Goal: Transaction & Acquisition: Obtain resource

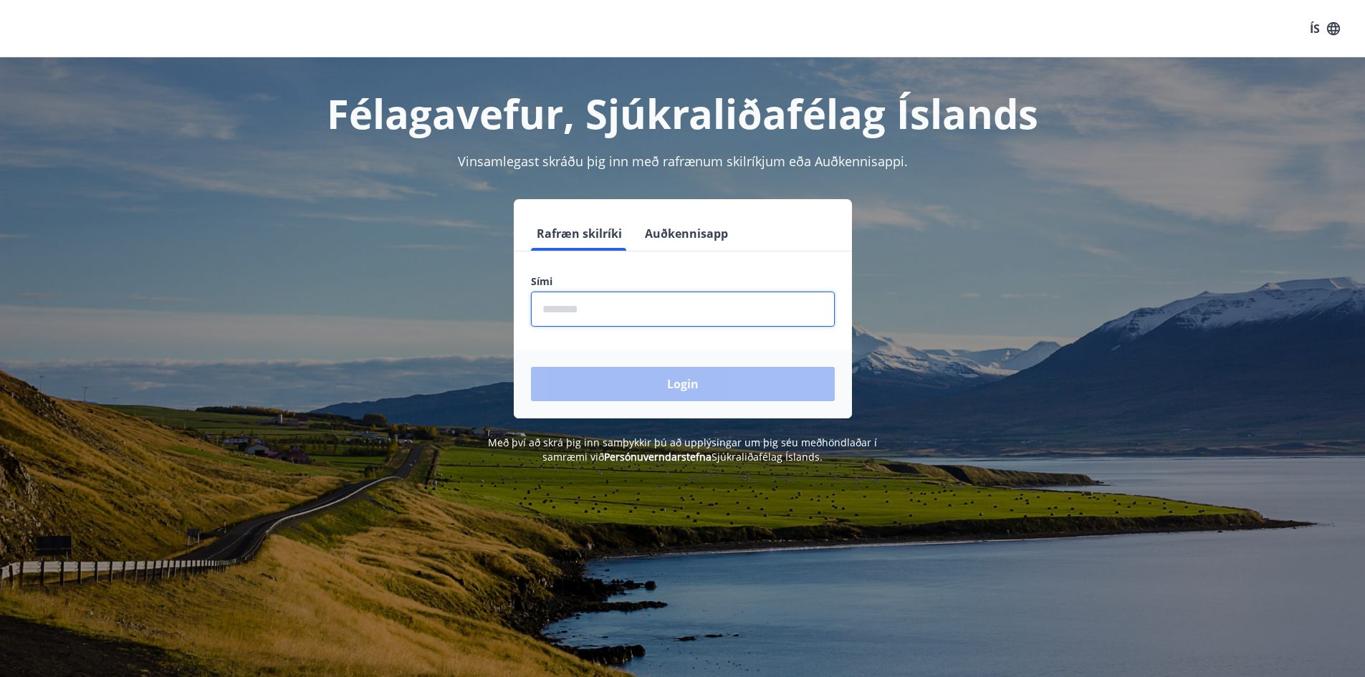
click at [659, 308] on input "phone" at bounding box center [683, 309] width 304 height 35
click at [609, 310] on input "phone" at bounding box center [683, 309] width 304 height 35
type input "********"
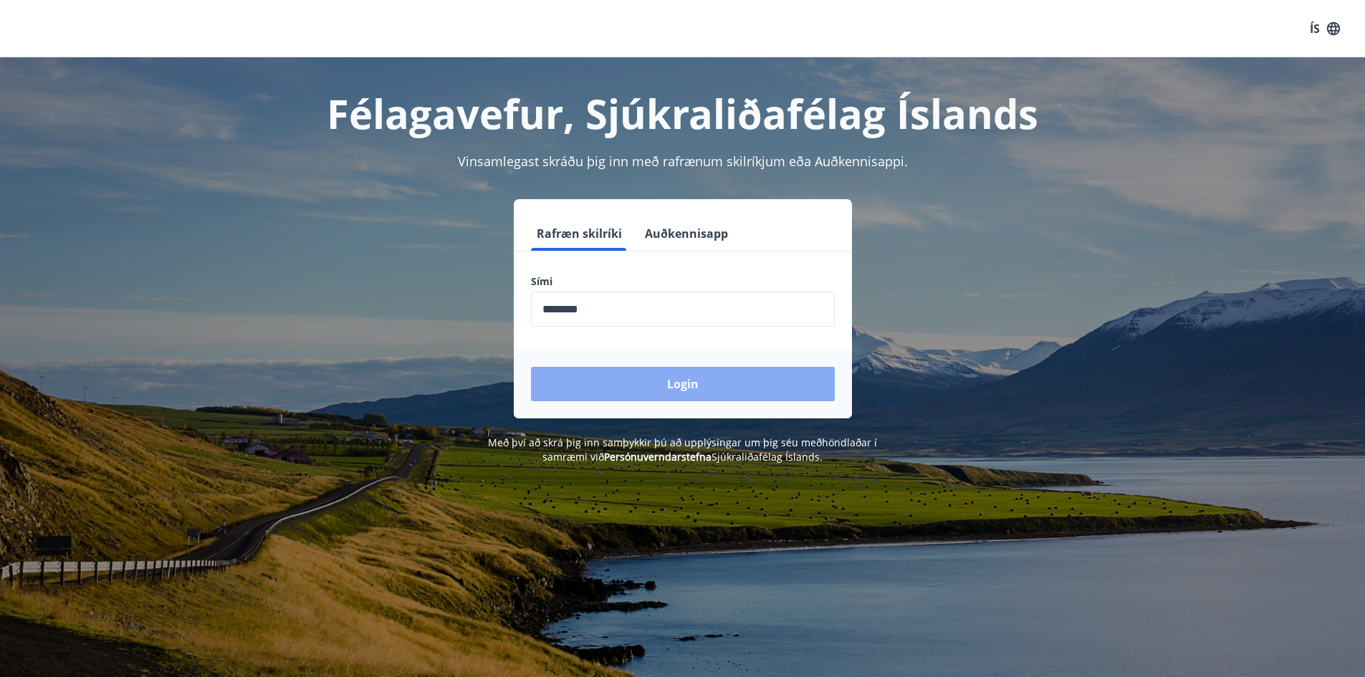
click at [656, 376] on button "Login" at bounding box center [683, 384] width 304 height 34
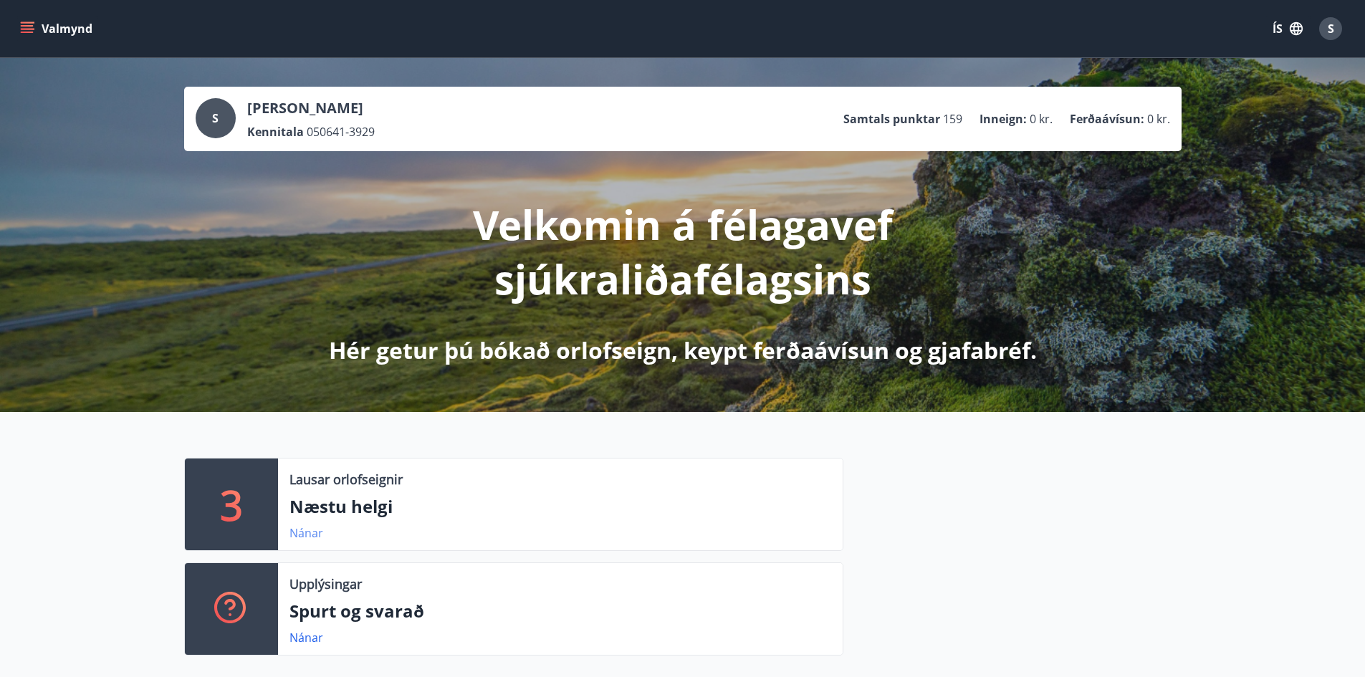
click at [306, 536] on link "Nánar" at bounding box center [307, 533] width 34 height 16
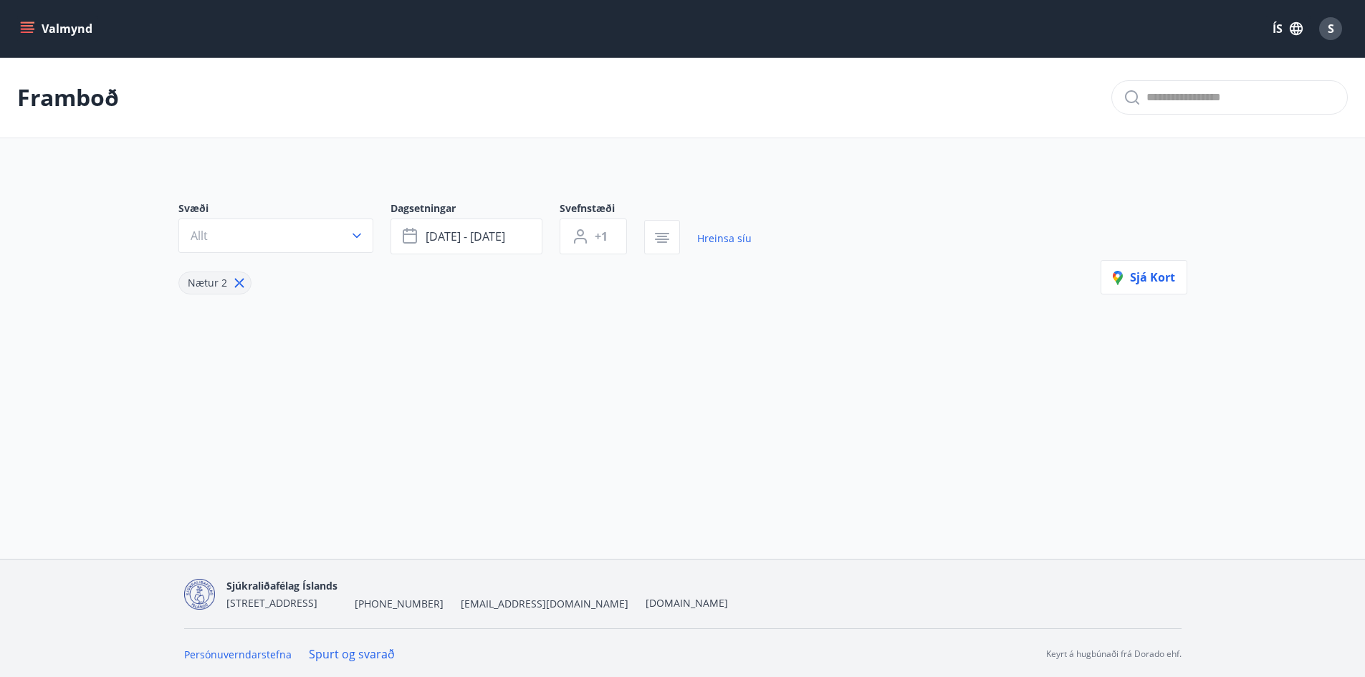
type input "*"
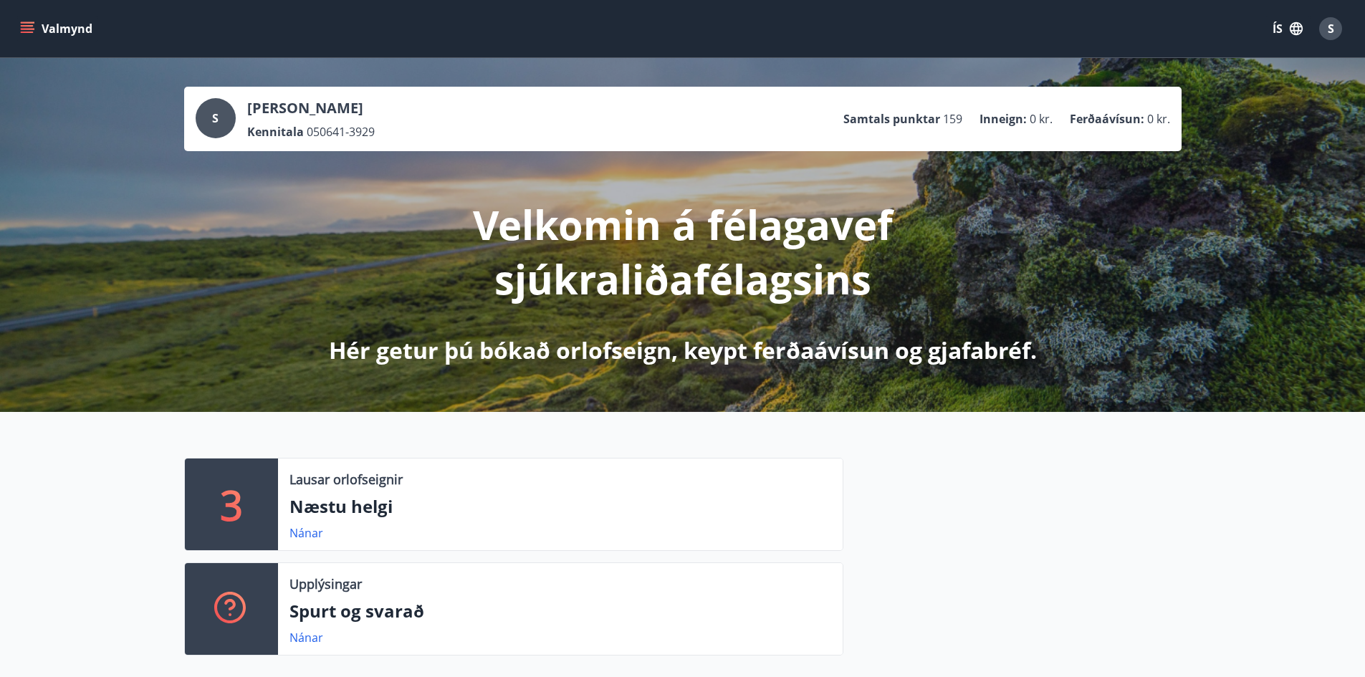
click at [67, 498] on div "3 Lausar orlofseignir Næstu helgi Nánar Upplýsingar Spurt og svarað Nánar" at bounding box center [682, 551] width 1365 height 278
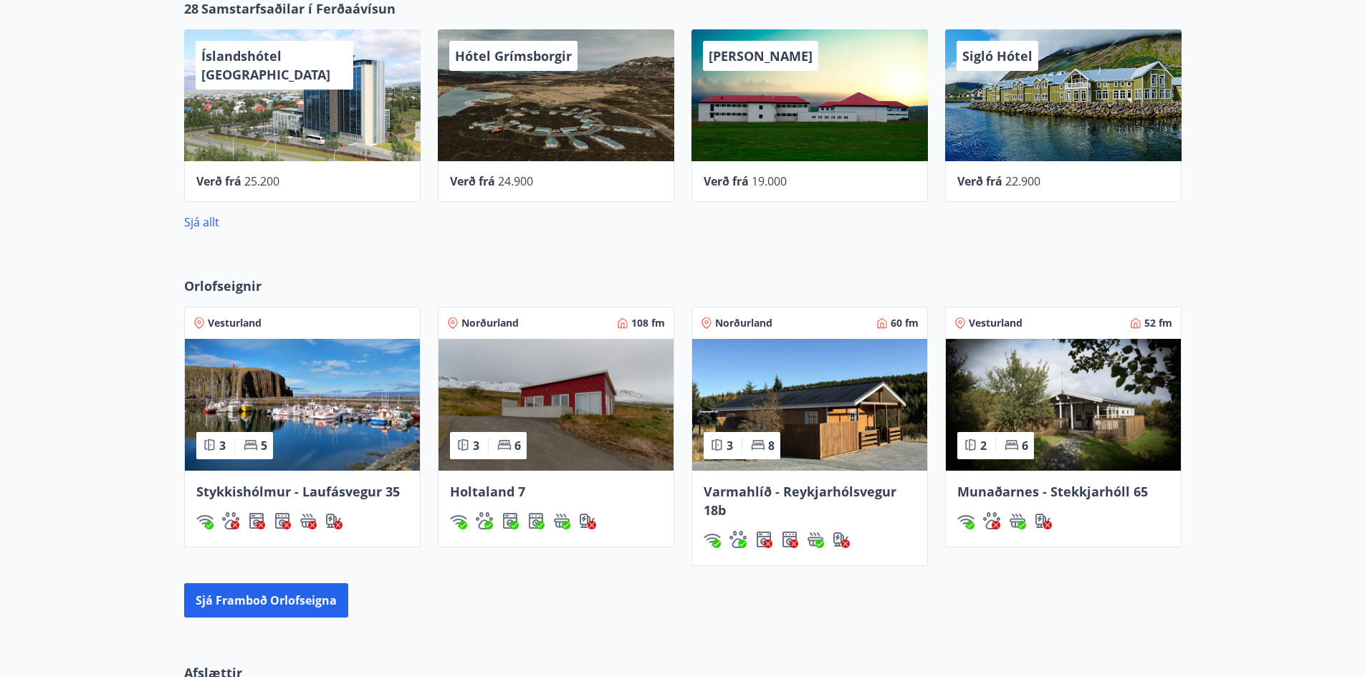
scroll to position [717, 0]
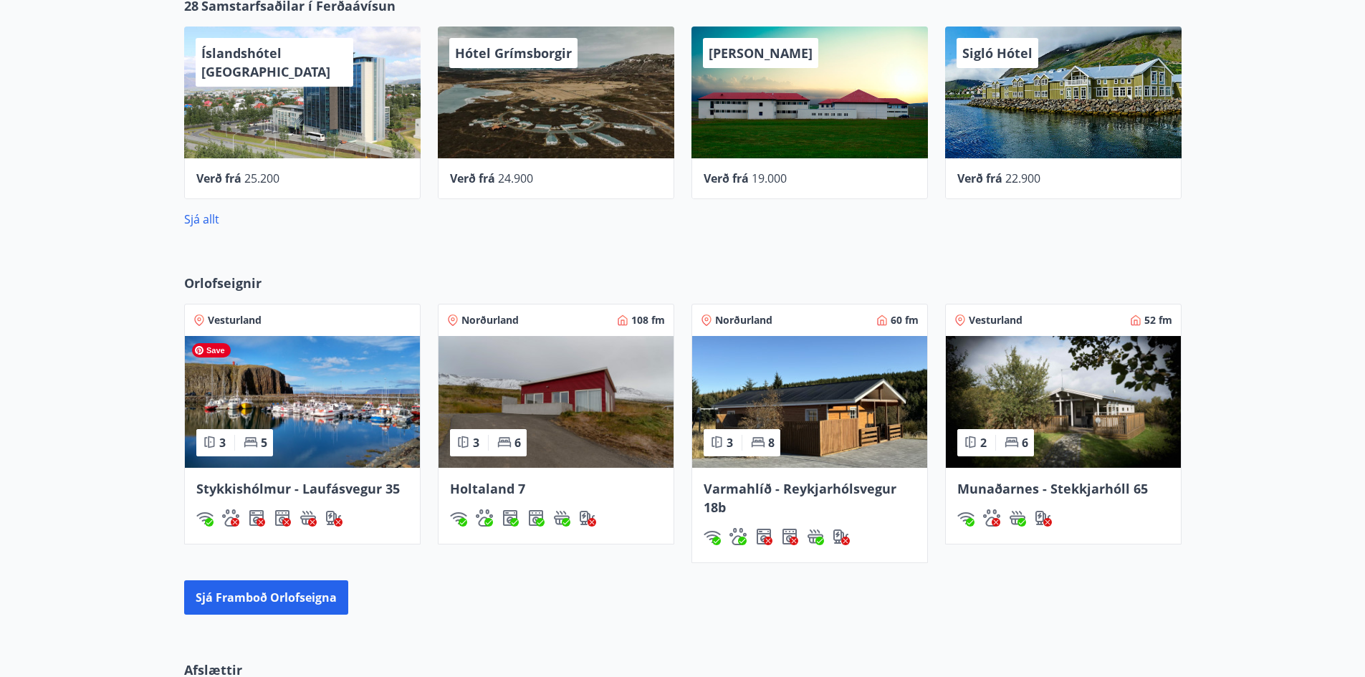
click at [334, 420] on img at bounding box center [302, 402] width 235 height 132
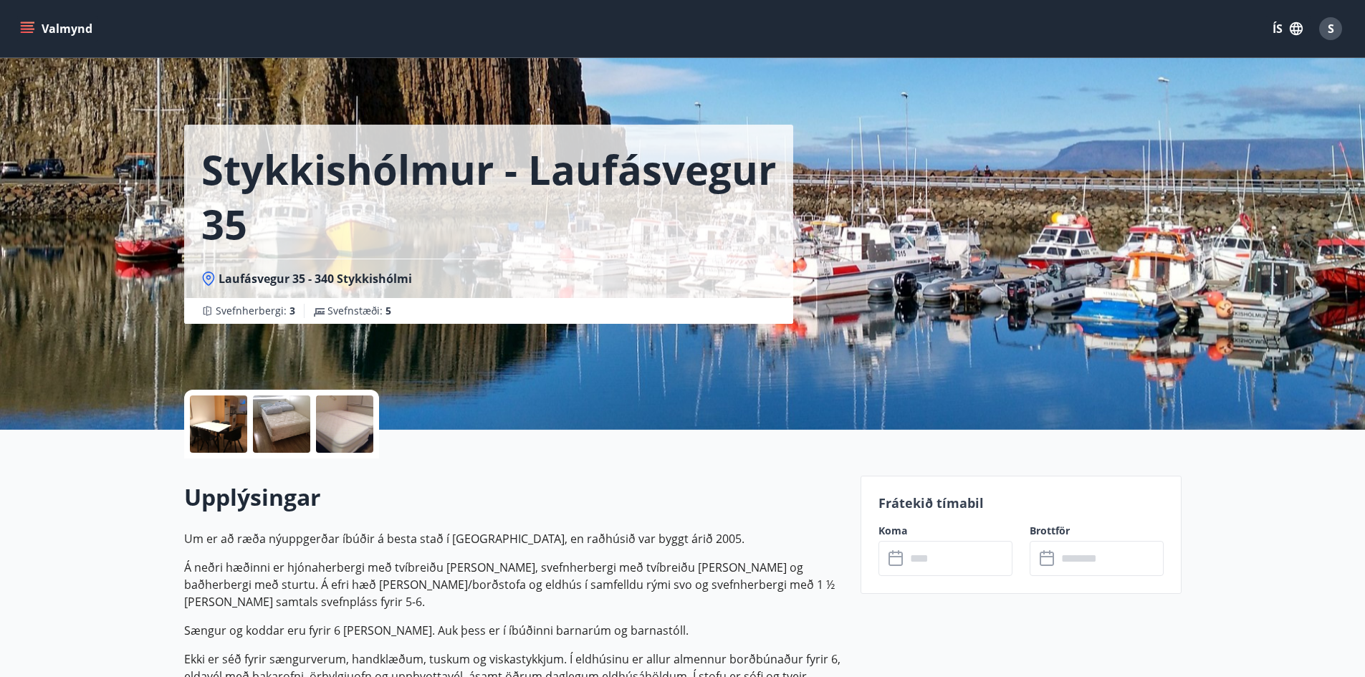
click at [72, 29] on button "Valmynd" at bounding box center [57, 29] width 81 height 26
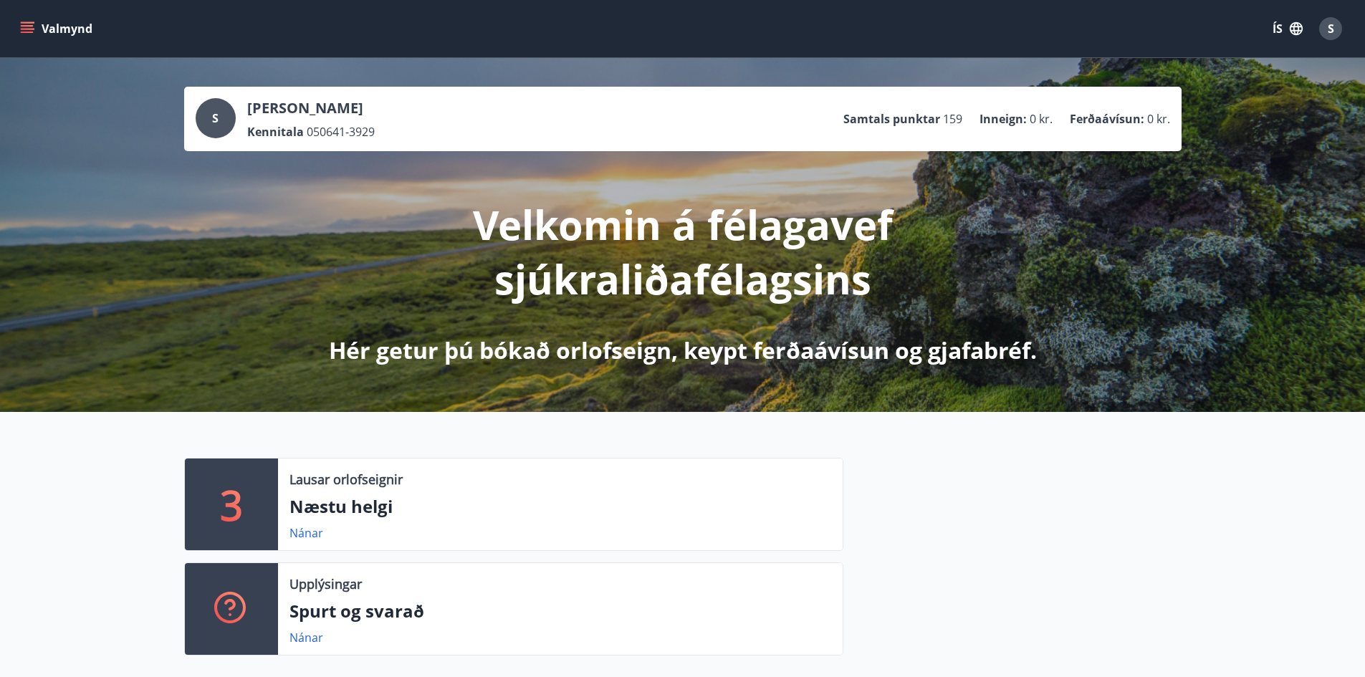
click at [970, 542] on div at bounding box center [1013, 562] width 338 height 209
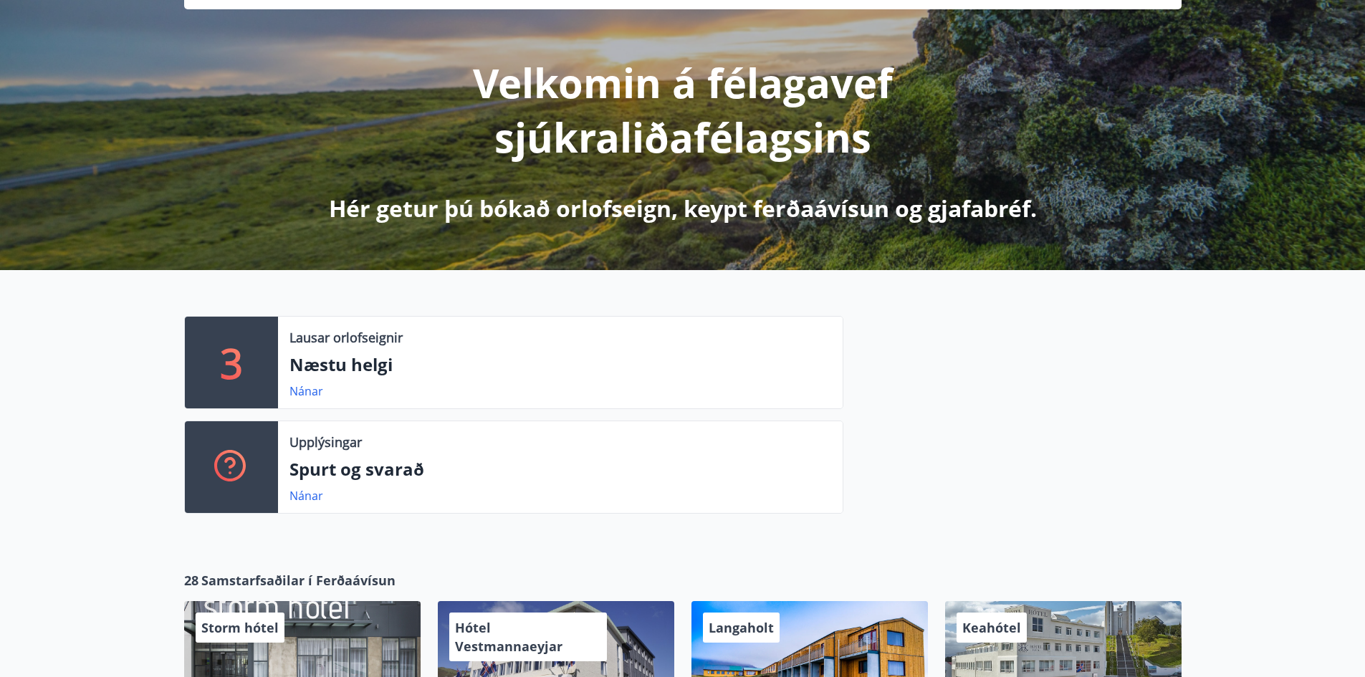
scroll to position [143, 0]
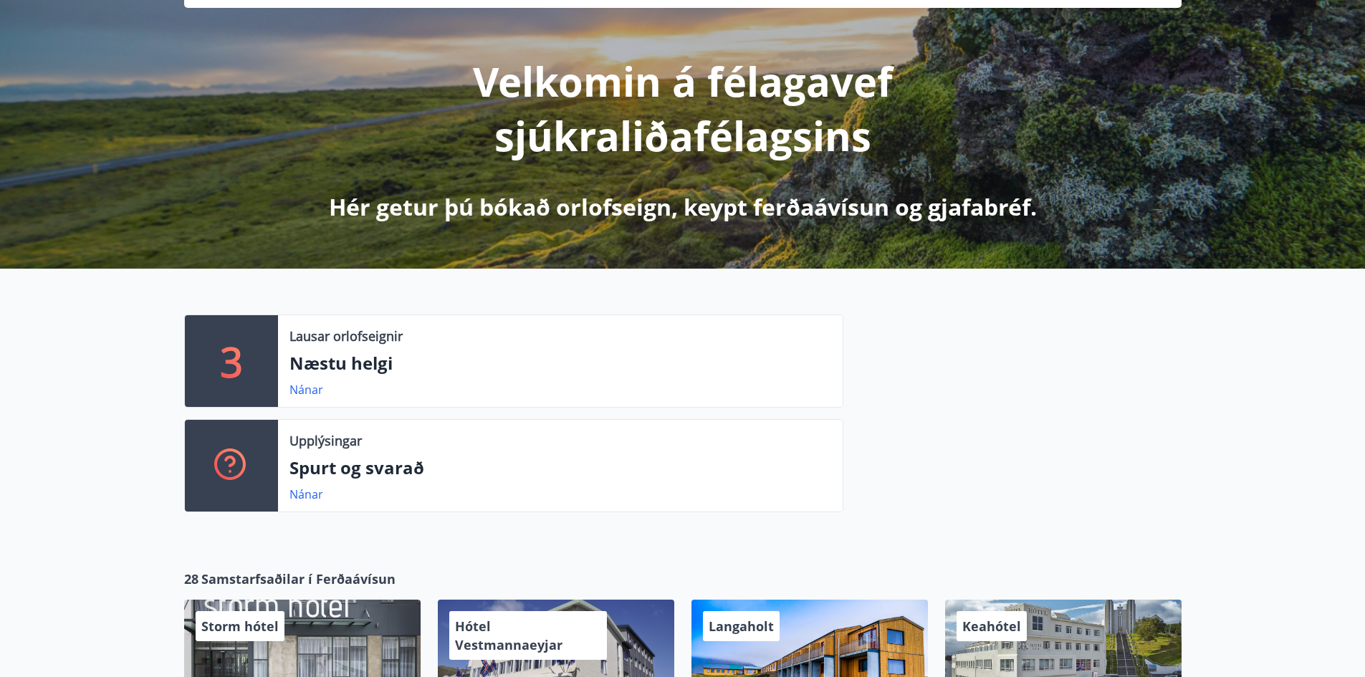
click at [970, 542] on div "3 Lausar orlofseignir Næstu helgi Nánar Upplýsingar Spurt og svarað Nánar" at bounding box center [682, 408] width 1365 height 278
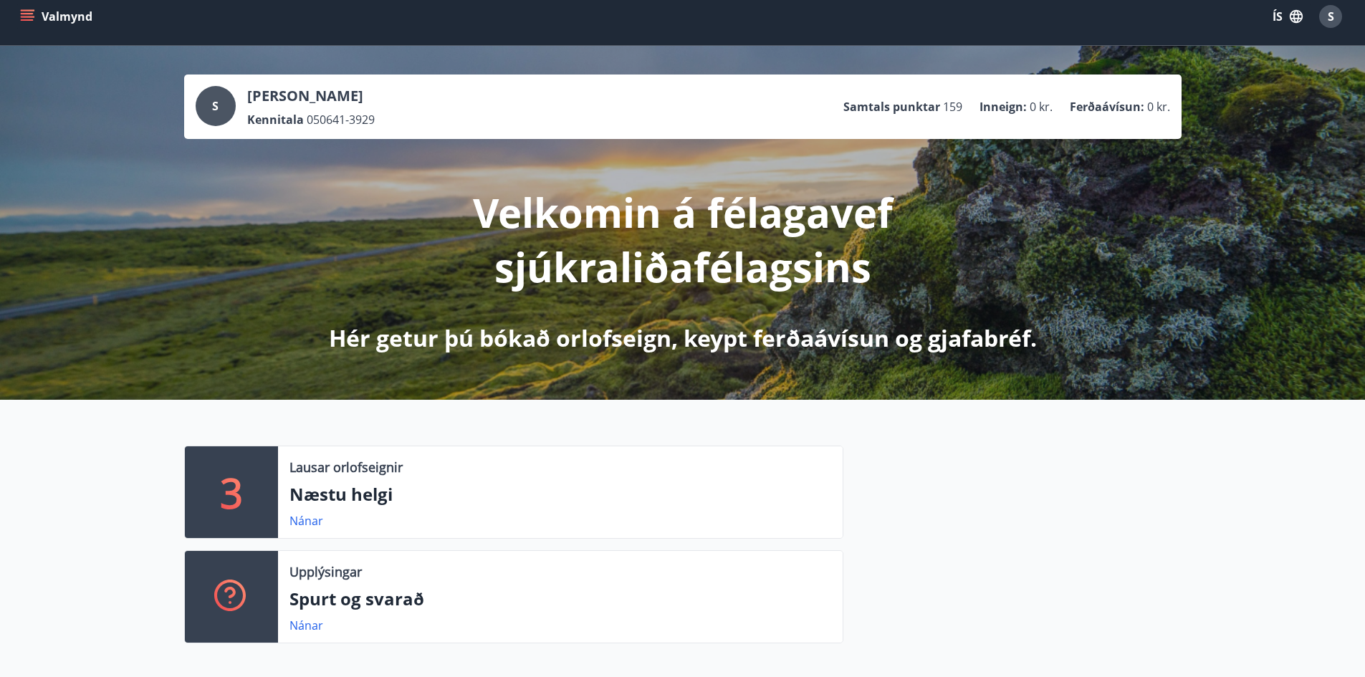
scroll to position [0, 0]
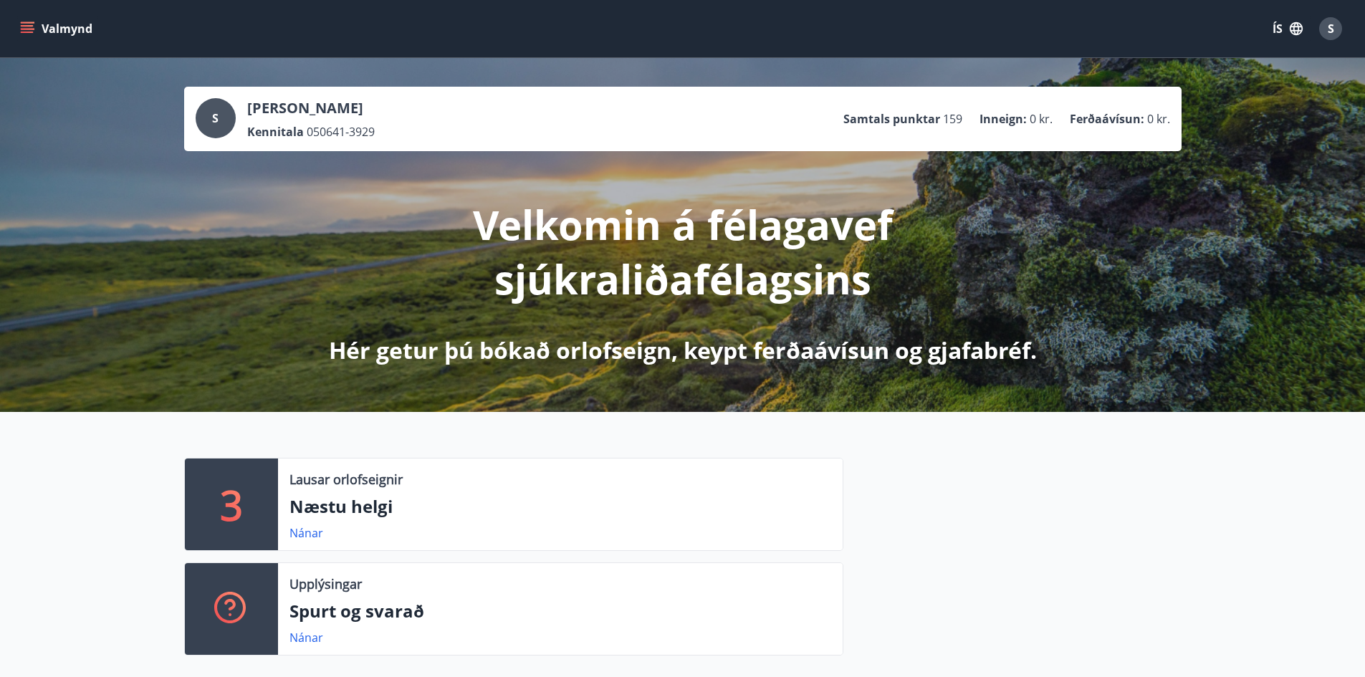
click at [1033, 481] on div at bounding box center [1013, 562] width 338 height 209
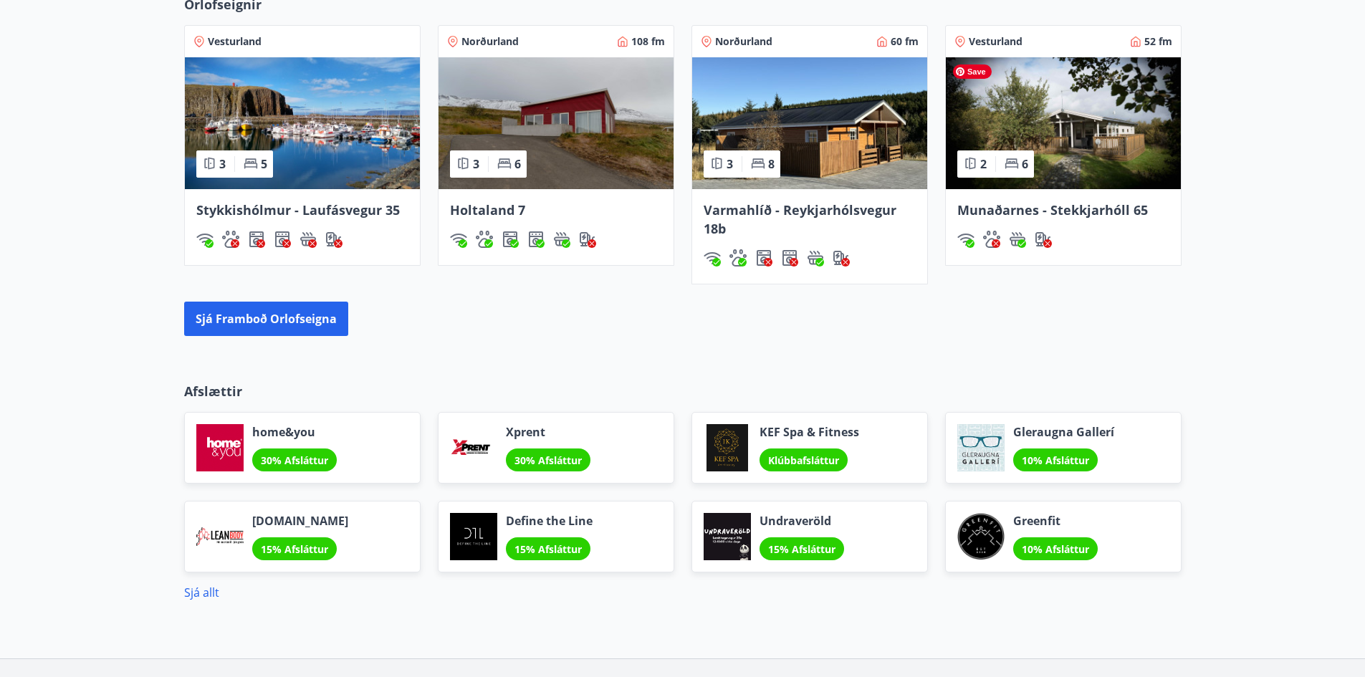
scroll to position [1097, 0]
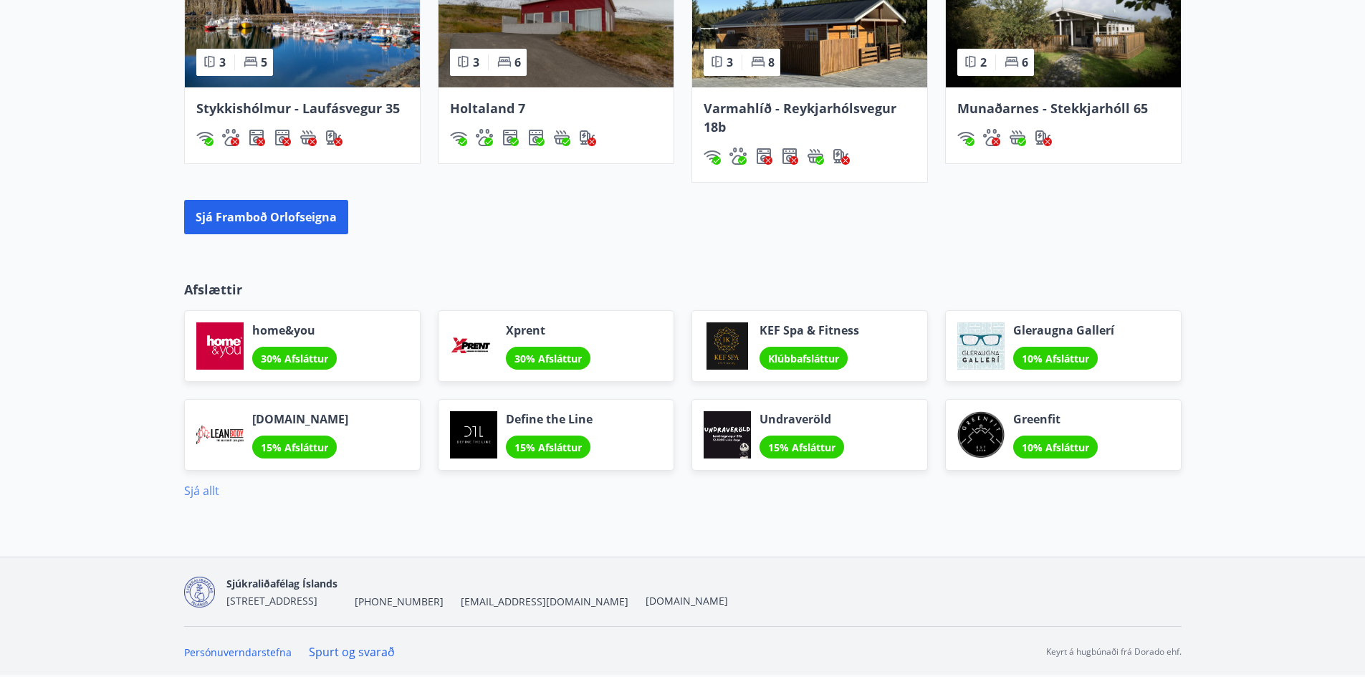
click at [201, 491] on link "Sjá allt" at bounding box center [201, 491] width 35 height 16
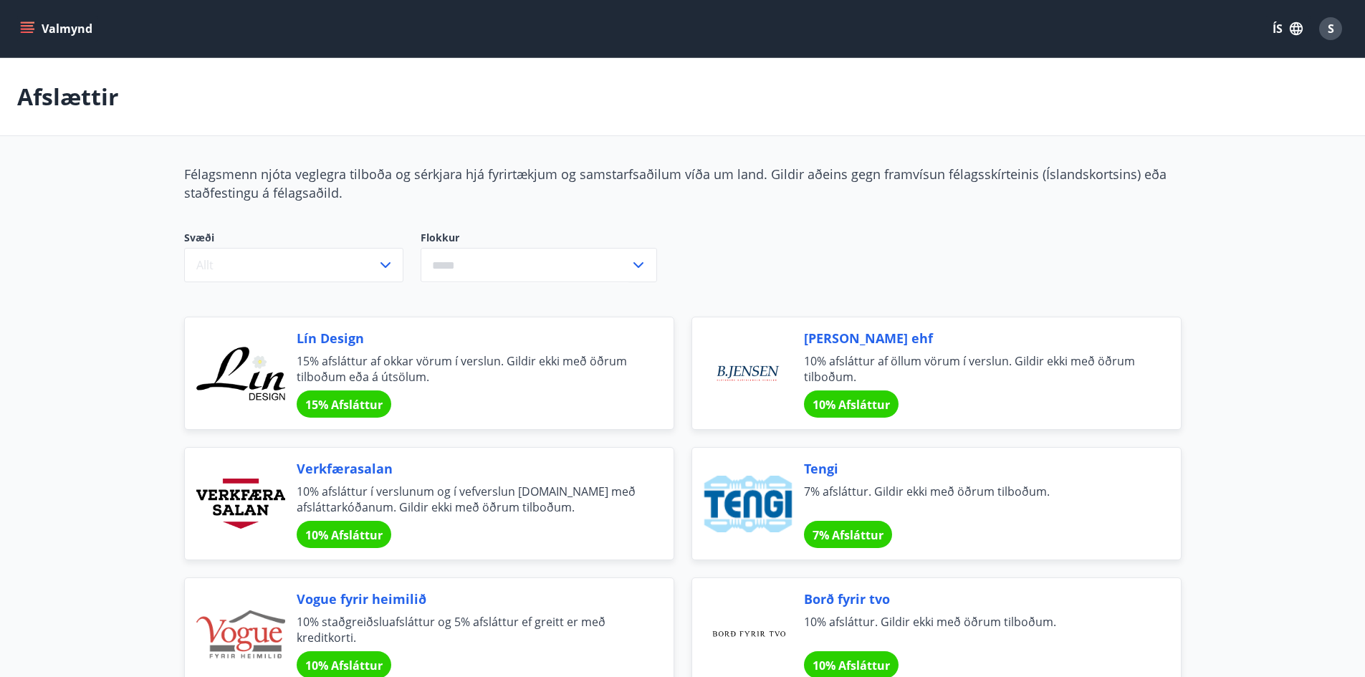
click at [24, 34] on icon "menu" at bounding box center [27, 29] width 14 height 14
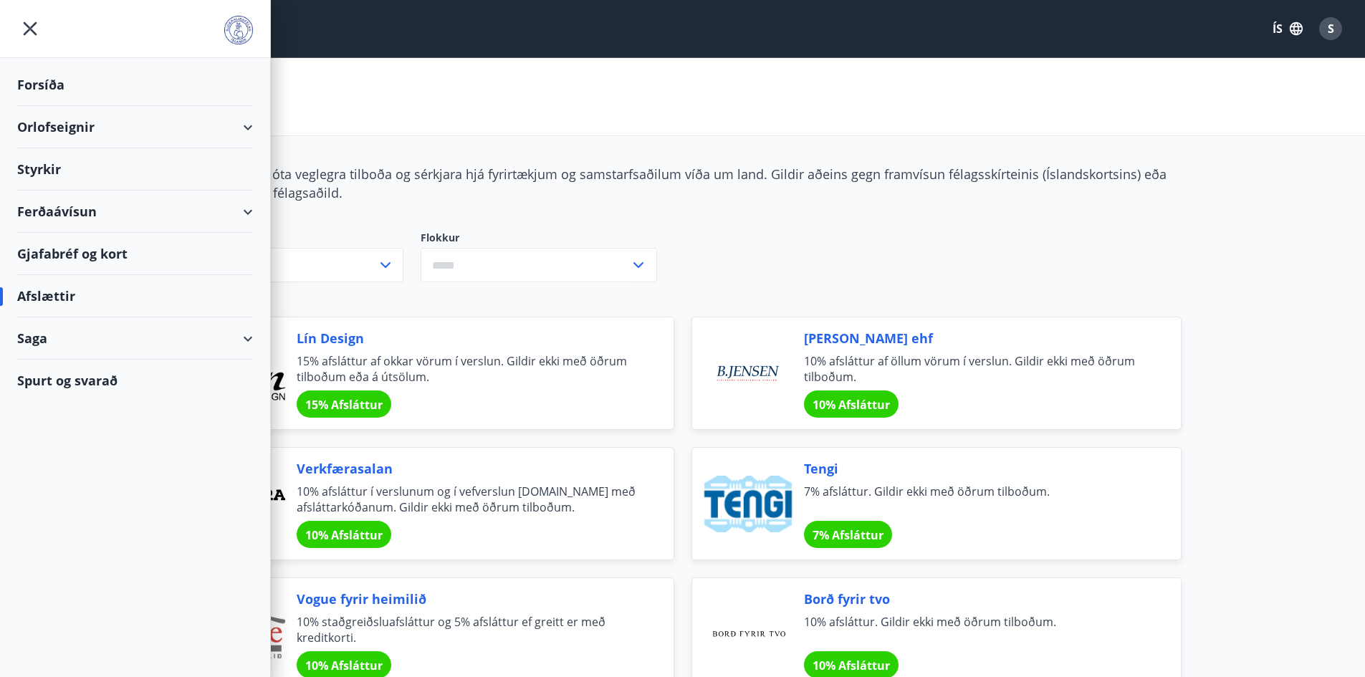
click at [56, 251] on div "Gjafabréf og kort" at bounding box center [135, 254] width 236 height 42
